Goal: Task Accomplishment & Management: Use online tool/utility

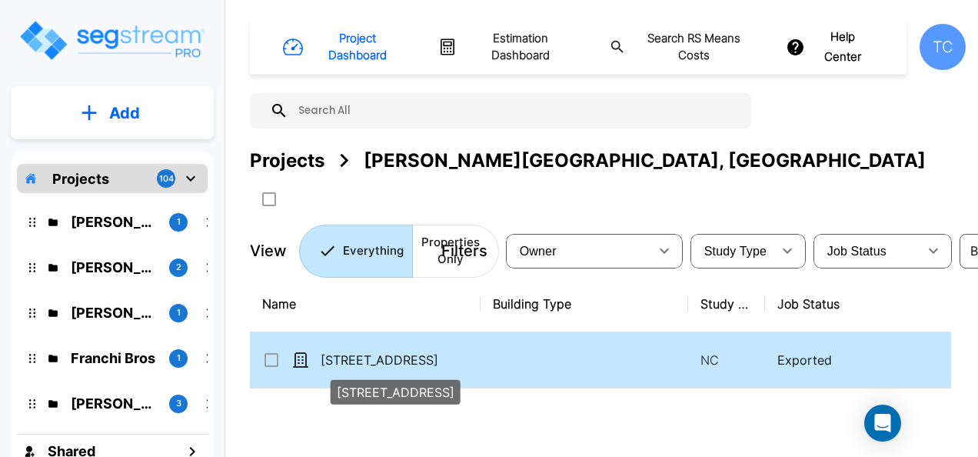
click at [380, 355] on p "[STREET_ADDRESS]" at bounding box center [398, 360] width 154 height 18
checkbox input "true"
